Goal: Entertainment & Leisure: Consume media (video, audio)

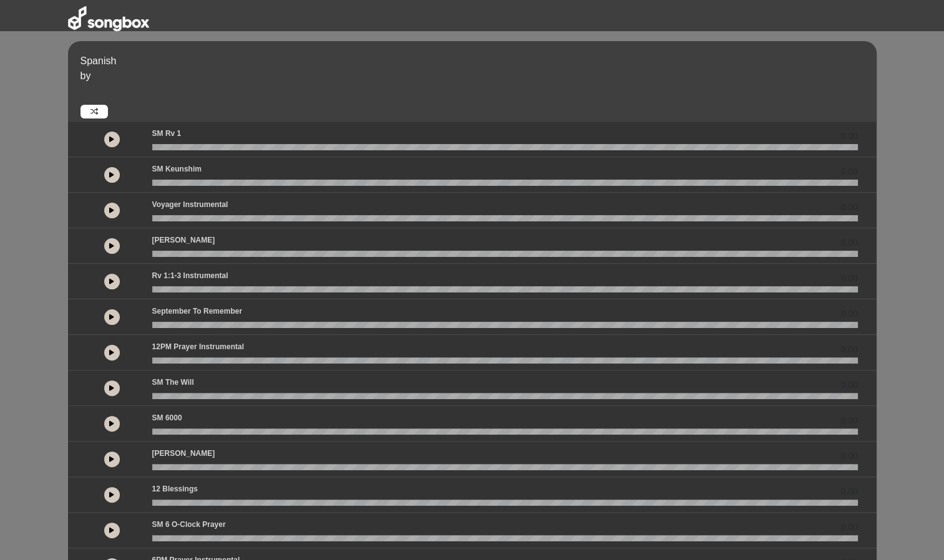
click at [110, 175] on icon at bounding box center [111, 175] width 5 height 6
click at [110, 210] on icon at bounding box center [111, 210] width 5 height 6
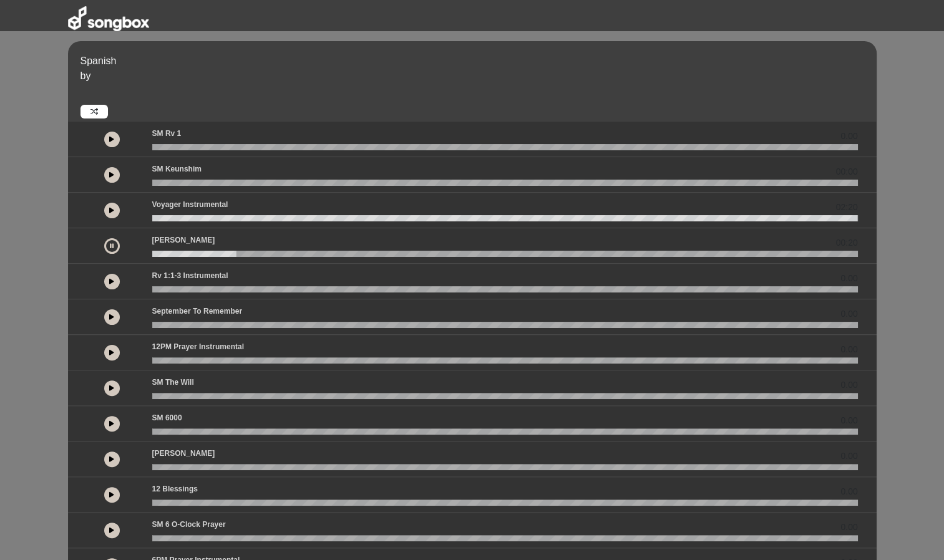
click at [106, 244] on button at bounding box center [112, 246] width 16 height 16
click at [111, 276] on button at bounding box center [112, 282] width 16 height 16
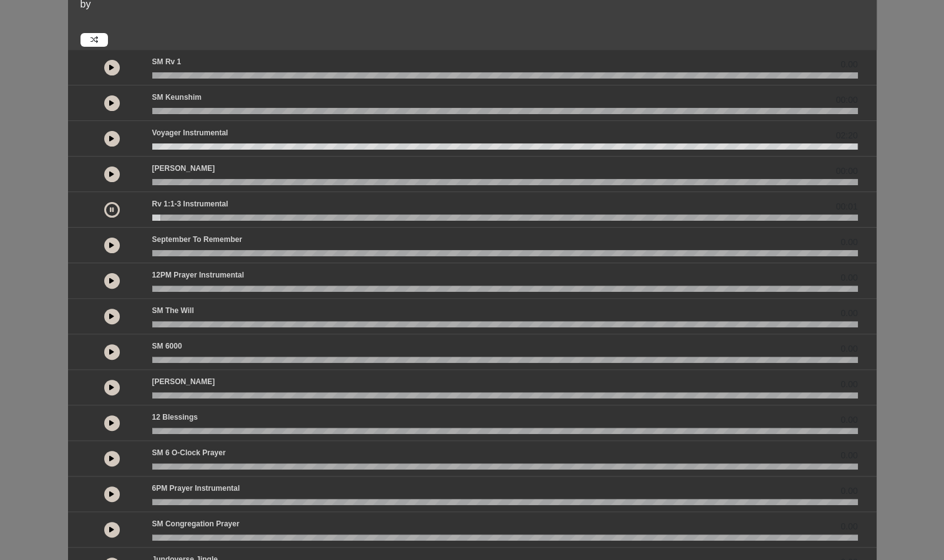
scroll to position [74, 0]
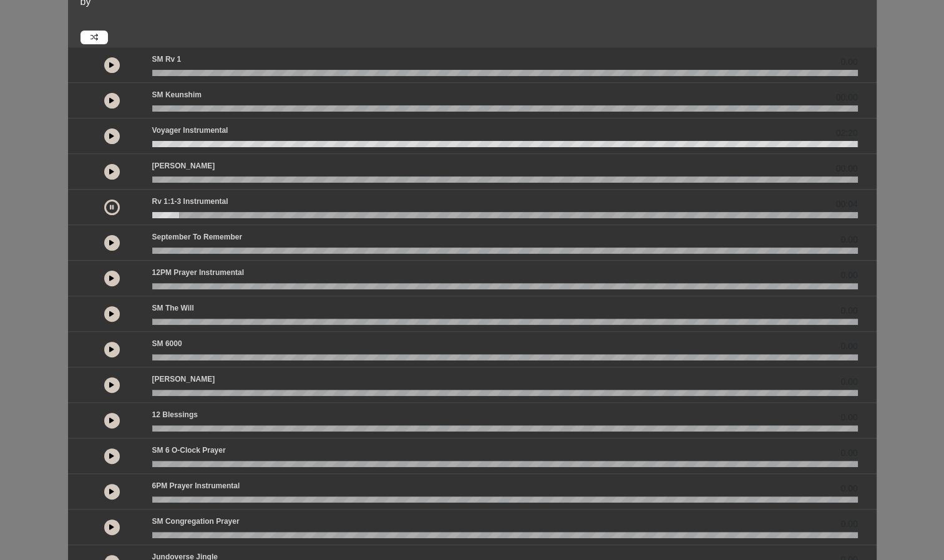
click at [110, 240] on icon at bounding box center [111, 243] width 5 height 6
click at [110, 273] on button at bounding box center [112, 279] width 16 height 16
click at [108, 276] on button at bounding box center [112, 279] width 16 height 16
click at [110, 275] on icon at bounding box center [111, 278] width 5 height 6
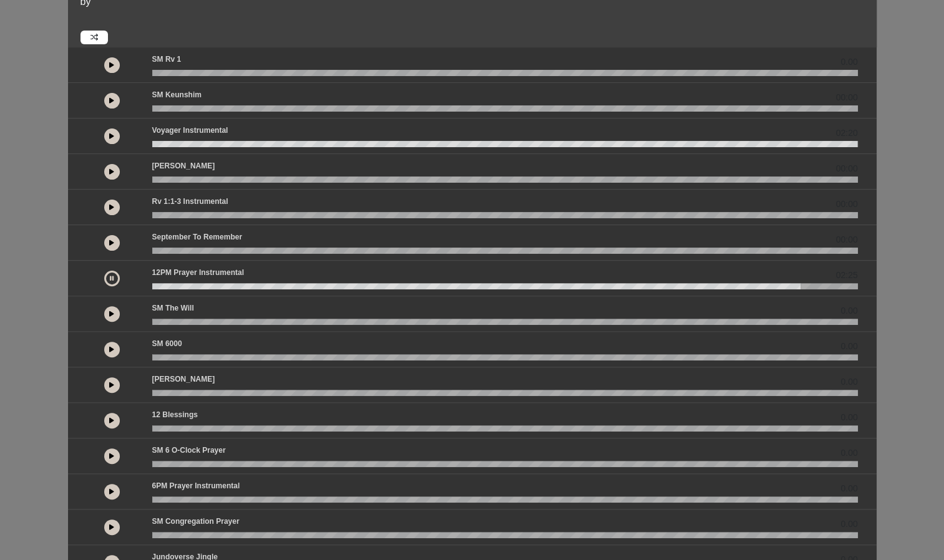
click at [110, 275] on icon at bounding box center [112, 278] width 4 height 6
